Goal: Find specific page/section: Find specific page/section

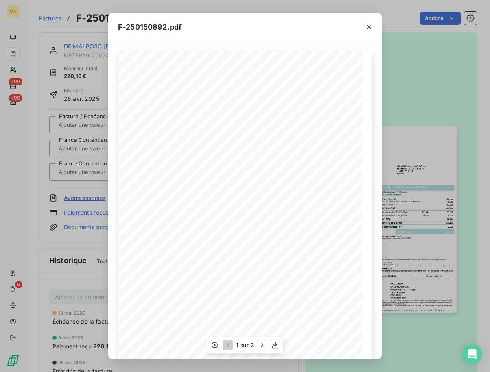
scroll to position [5, 0]
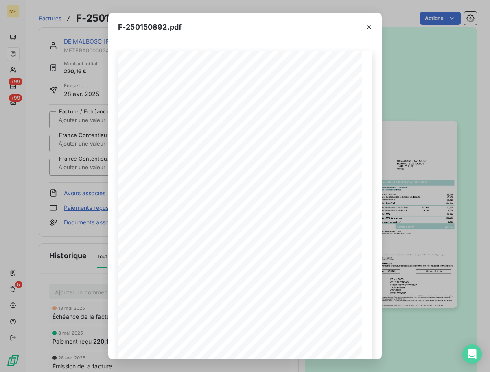
click at [78, 88] on div "F-250150892.pdf *Sous réserve, notamment, du bon encaissement des règlements dé…" at bounding box center [245, 186] width 490 height 372
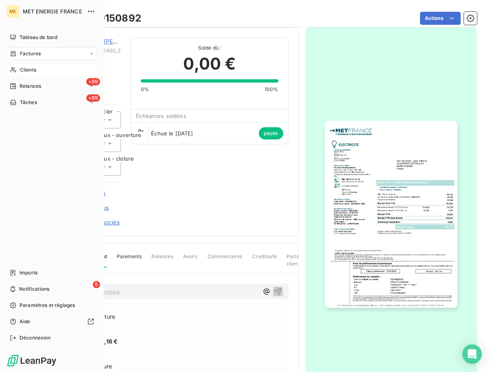
click at [11, 64] on div "Clients" at bounding box center [52, 69] width 91 height 13
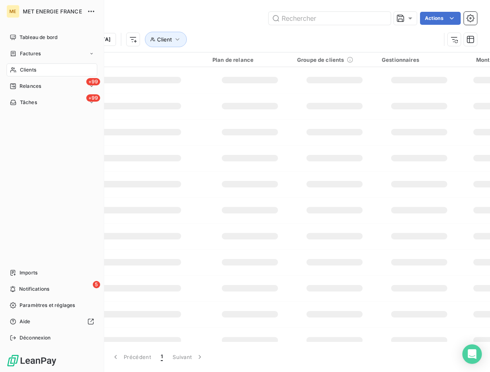
click at [26, 69] on span "Clients" at bounding box center [28, 69] width 16 height 7
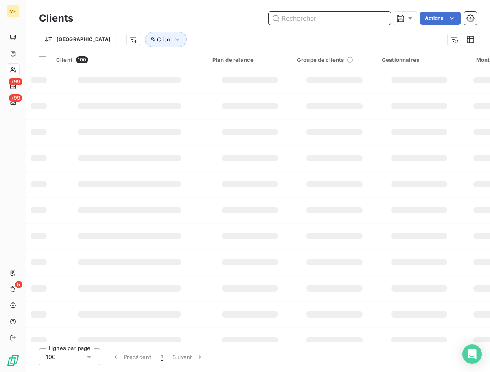
click at [326, 19] on input "text" at bounding box center [330, 18] width 122 height 13
paste input "METFRA000004782"
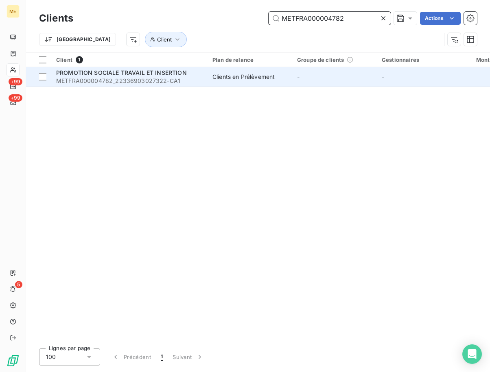
type input "METFRA000004782"
click at [177, 72] on span "PROMOTION SOCIALE TRAVAIL ET INSERTION" at bounding box center [121, 72] width 131 height 7
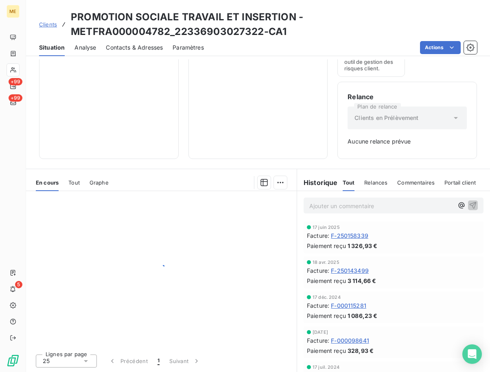
click at [357, 236] on span "F-250158339" at bounding box center [349, 236] width 37 height 9
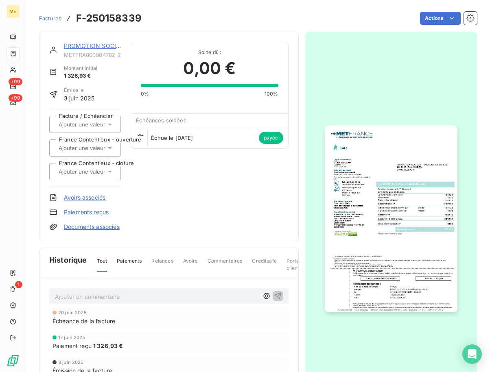
click at [378, 201] on img "button" at bounding box center [391, 218] width 133 height 187
